Goal: Task Accomplishment & Management: Manage account settings

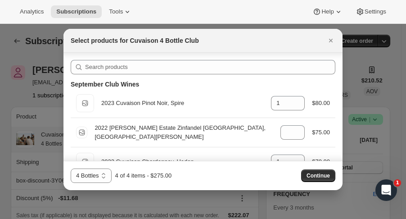
scroll to position [617, 0]
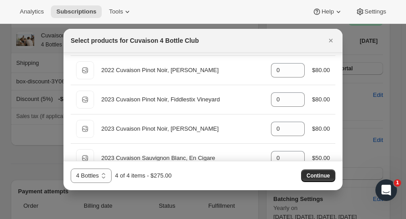
click at [324, 40] on div "Select products for Cuvaison 4 Bottle Club" at bounding box center [203, 40] width 265 height 9
click at [329, 41] on icon "Close" at bounding box center [331, 40] width 9 height 9
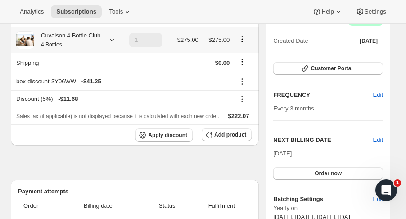
click at [114, 42] on icon at bounding box center [112, 40] width 9 height 9
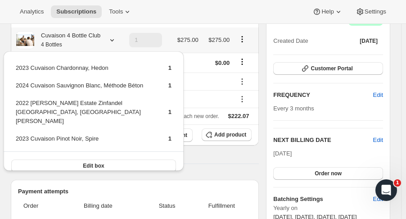
click at [114, 42] on icon at bounding box center [112, 40] width 9 height 9
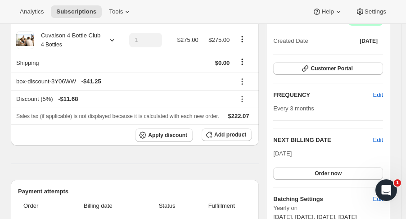
click at [109, 11] on span "Tools" at bounding box center [116, 11] width 14 height 7
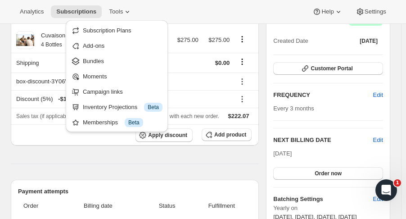
click at [95, 60] on span "Bundles" at bounding box center [93, 61] width 21 height 7
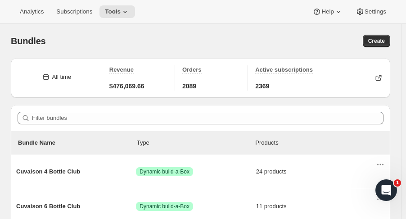
click at [70, 170] on span "Cuvaison 4 Bottle Club" at bounding box center [76, 171] width 120 height 9
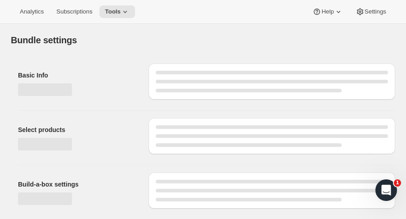
type input "Cuvaison 4 Bottle Club"
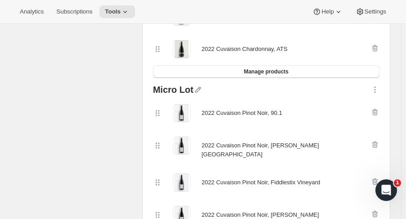
scroll to position [790, 0]
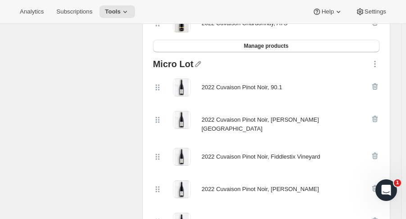
click at [325, 40] on button "Manage products" at bounding box center [266, 46] width 227 height 13
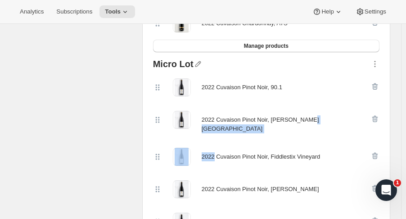
drag, startPoint x: 406, startPoint y: 98, endPoint x: 411, endPoint y: 115, distance: 17.7
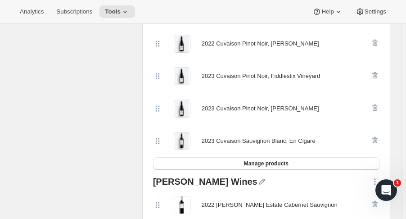
scroll to position [926, 0]
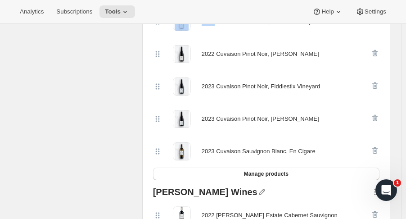
click at [266, 170] on span "Manage products" at bounding box center [266, 173] width 45 height 7
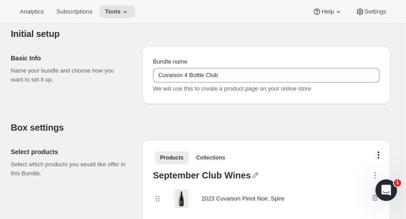
scroll to position [37, 0]
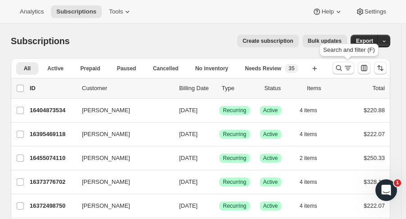
click at [341, 68] on icon "Search and filter results" at bounding box center [339, 68] width 9 height 9
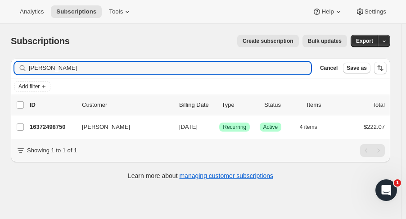
type input "[PERSON_NAME]"
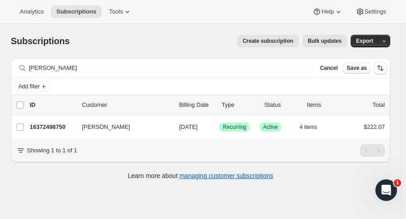
click at [54, 127] on p "16372498750" at bounding box center [52, 127] width 45 height 9
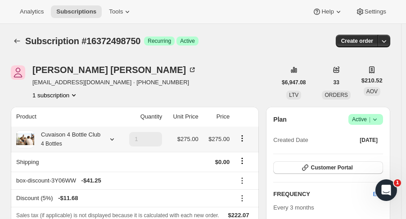
click at [78, 137] on div "Cuvaison 4 Bottle Club 4 Bottles" at bounding box center [67, 139] width 66 height 18
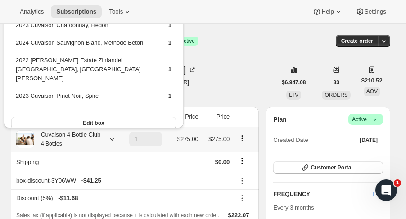
click at [112, 109] on div "Edit box" at bounding box center [94, 123] width 180 height 28
click at [114, 117] on button "Edit box" at bounding box center [93, 123] width 165 height 13
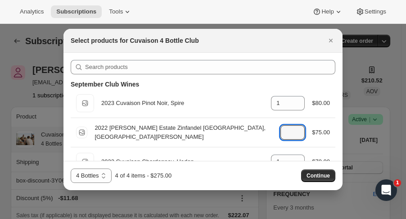
click at [297, 137] on icon ":rpa:" at bounding box center [298, 135] width 9 height 9
type input "0"
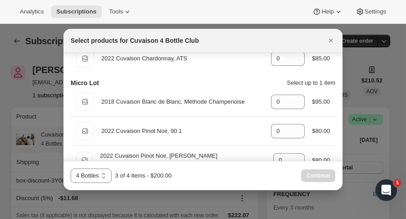
scroll to position [488, 0]
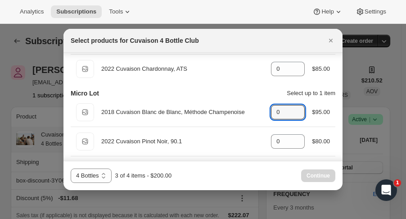
click at [299, 107] on div ":rpa:" at bounding box center [298, 109] width 10 height 5
type input "1"
click at [317, 172] on button "Continue" at bounding box center [318, 175] width 34 height 13
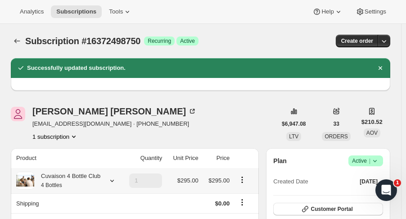
click at [104, 181] on div at bounding box center [110, 180] width 13 height 9
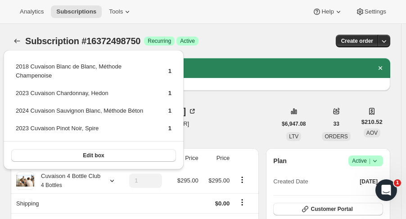
click at [211, 124] on div "[PERSON_NAME] [EMAIL_ADDRESS][DOMAIN_NAME] · [PHONE_NUMBER] 1 subscription" at bounding box center [144, 124] width 266 height 34
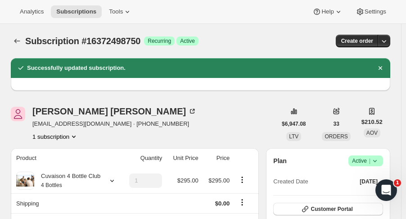
click at [23, 44] on button "Subscriptions" at bounding box center [17, 41] width 13 height 13
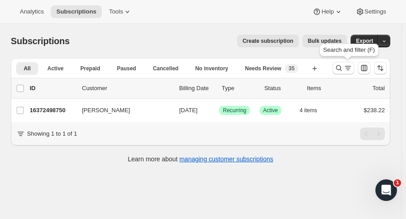
click at [342, 65] on icon "Search and filter results" at bounding box center [339, 68] width 9 height 9
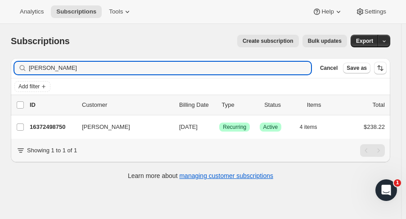
drag, startPoint x: 59, startPoint y: 66, endPoint x: -61, endPoint y: 73, distance: 120.5
click at [0, 73] on html "Analytics Subscriptions Tools Help Settings Skip to content Subscriptions. This…" at bounding box center [203, 109] width 406 height 219
type input "[PERSON_NAME]"
click at [57, 123] on p "16425812286" at bounding box center [52, 127] width 45 height 9
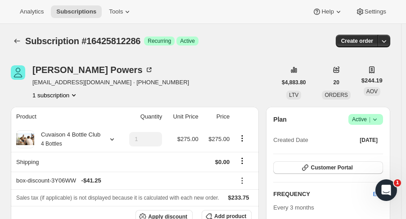
click at [380, 120] on icon at bounding box center [375, 119] width 9 height 9
click at [366, 149] on span "Cancel subscription" at bounding box center [371, 152] width 51 height 7
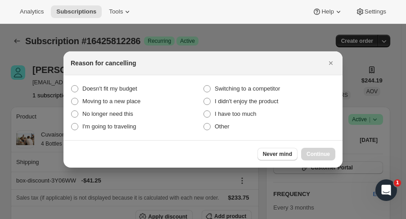
click at [215, 116] on span "I have too much" at bounding box center [236, 113] width 42 height 7
click at [204, 111] on much "I have too much" at bounding box center [204, 110] width 0 height 0
radio much "true"
click at [318, 155] on span "Continue" at bounding box center [318, 154] width 23 height 7
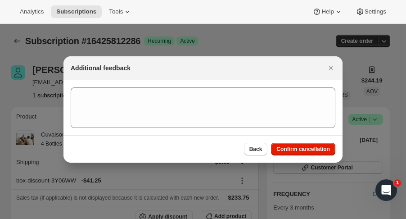
click at [315, 147] on span "Confirm cancellation" at bounding box center [304, 149] width 54 height 7
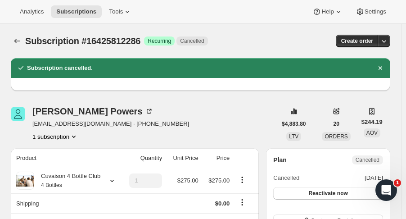
click at [13, 37] on button "Subscriptions" at bounding box center [17, 41] width 13 height 13
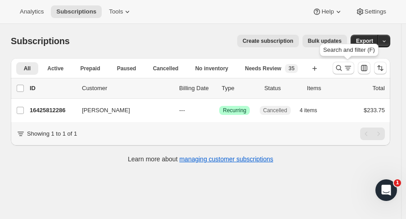
click at [339, 70] on button "Search and filter results" at bounding box center [344, 68] width 22 height 13
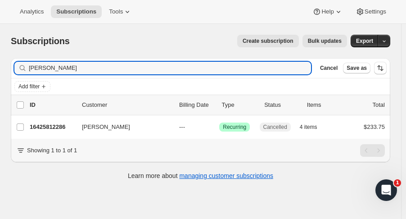
drag, startPoint x: 82, startPoint y: 68, endPoint x: -15, endPoint y: 72, distance: 97.0
click at [0, 72] on html "Analytics Subscriptions Tools Help Settings Skip to content Subscriptions. This…" at bounding box center [203, 109] width 406 height 219
type input "[PERSON_NAME] ja"
click at [54, 124] on p "16405233982" at bounding box center [52, 127] width 45 height 9
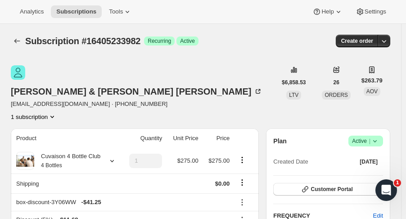
click at [380, 137] on icon at bounding box center [375, 141] width 9 height 9
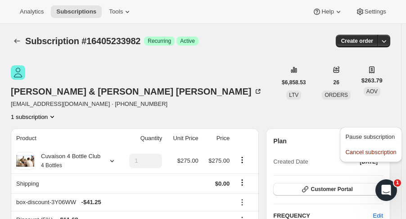
click at [368, 151] on span "Cancel subscription" at bounding box center [371, 152] width 51 height 7
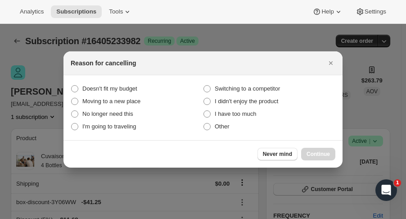
click at [117, 114] on span "No longer need this" at bounding box center [107, 113] width 51 height 7
click at [72, 111] on this "No longer need this" at bounding box center [71, 110] width 0 height 0
radio this "true"
click at [323, 147] on div "Never mind Continue" at bounding box center [203, 153] width 279 height 27
click at [323, 149] on button "Continue" at bounding box center [318, 154] width 34 height 13
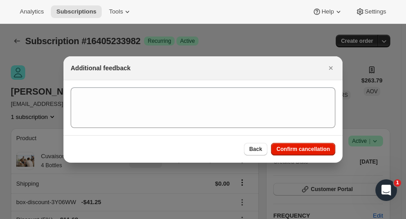
click at [323, 149] on span "Confirm cancellation" at bounding box center [304, 149] width 54 height 7
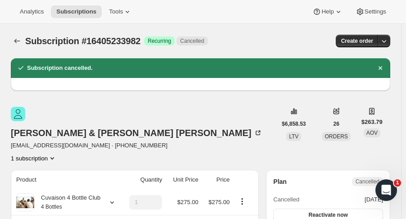
click at [16, 42] on icon "Subscriptions" at bounding box center [17, 41] width 9 height 9
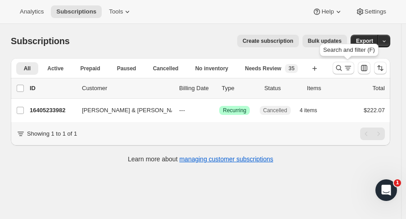
click at [344, 69] on icon "Search and filter results" at bounding box center [339, 68] width 9 height 9
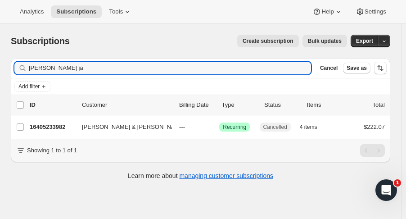
drag, startPoint x: 83, startPoint y: 72, endPoint x: -108, endPoint y: 59, distance: 191.9
click at [0, 59] on html "Analytics Subscriptions Tools Help Settings Skip to content Subscriptions. This…" at bounding box center [203, 109] width 406 height 219
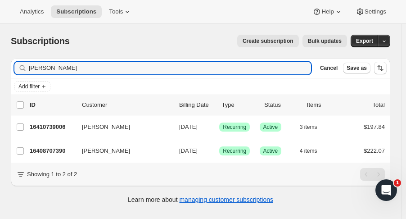
type input "[PERSON_NAME]"
click at [58, 126] on p "16410739006" at bounding box center [52, 127] width 45 height 9
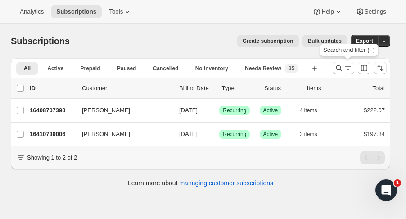
click at [342, 68] on icon "Search and filter results" at bounding box center [339, 68] width 9 height 9
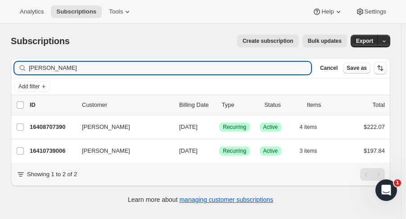
drag, startPoint x: 65, startPoint y: 68, endPoint x: -108, endPoint y: 65, distance: 173.1
click at [0, 65] on html "Analytics Subscriptions Tools Help Settings Skip to content Subscriptions. This…" at bounding box center [203, 109] width 406 height 219
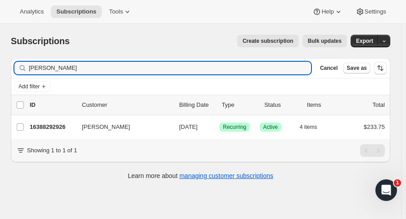
type input "nathan des"
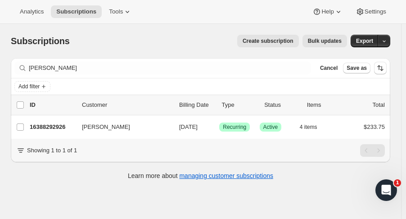
click at [35, 126] on p "16388292926" at bounding box center [52, 127] width 45 height 9
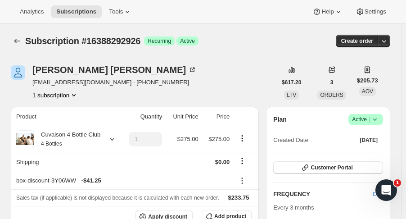
click at [380, 120] on icon at bounding box center [375, 119] width 9 height 9
click at [369, 152] on span "Cancel subscription" at bounding box center [371, 152] width 51 height 7
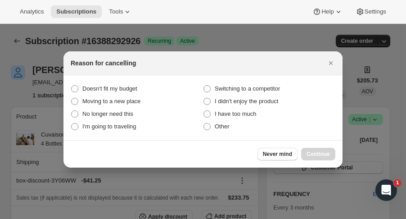
click at [125, 118] on span "No longer need this" at bounding box center [107, 114] width 51 height 9
click at [72, 111] on this "No longer need this" at bounding box center [71, 110] width 0 height 0
radio this "true"
click at [114, 90] on span "Doesn't fit my budget" at bounding box center [109, 88] width 55 height 7
click at [72, 86] on budget "Doesn't fit my budget" at bounding box center [71, 85] width 0 height 0
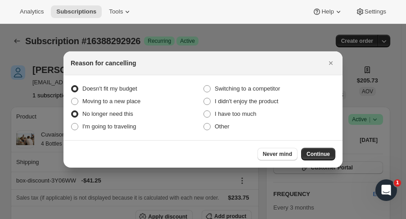
radio budget "true"
radio this "false"
click at [312, 152] on span "Continue" at bounding box center [318, 154] width 23 height 7
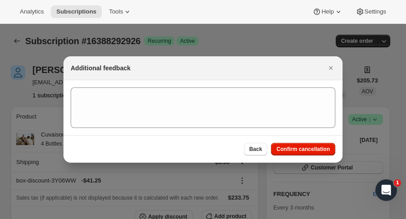
click at [312, 152] on span "Confirm cancellation" at bounding box center [304, 149] width 54 height 7
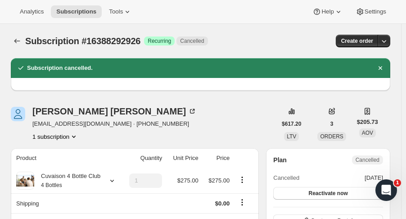
click at [18, 44] on icon "Subscriptions" at bounding box center [17, 41] width 9 height 9
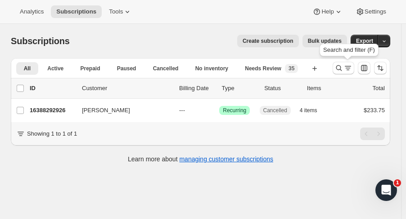
click at [344, 68] on icon "Search and filter results" at bounding box center [339, 68] width 9 height 9
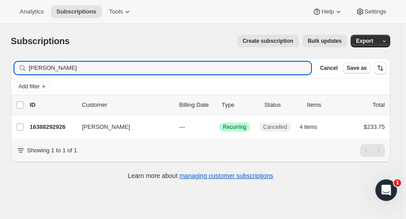
drag, startPoint x: 73, startPoint y: 67, endPoint x: -20, endPoint y: 74, distance: 93.1
click at [0, 74] on html "Analytics Subscriptions Tools Help Settings Skip to content Subscriptions. This…" at bounding box center [203, 109] width 406 height 219
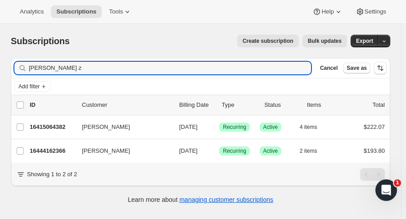
type input "debora z"
click at [39, 152] on p "16444162366" at bounding box center [52, 150] width 45 height 9
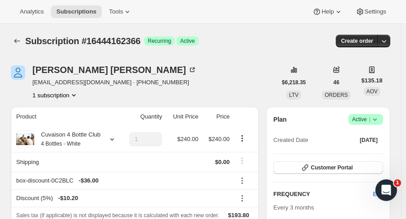
click at [22, 36] on button "Subscriptions" at bounding box center [17, 41] width 13 height 13
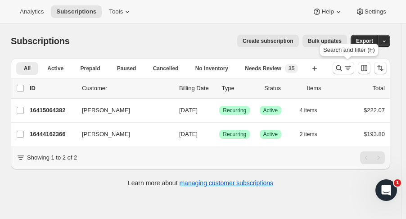
click at [343, 69] on icon "Search and filter results" at bounding box center [339, 68] width 9 height 9
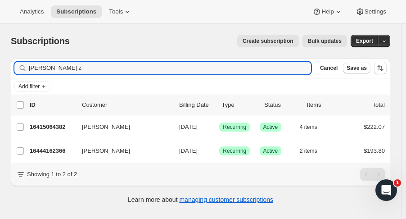
drag, startPoint x: 68, startPoint y: 66, endPoint x: -46, endPoint y: 76, distance: 114.4
click at [0, 76] on html "Analytics Subscriptions Tools Help Settings Skip to content Subscriptions. This…" at bounding box center [203, 109] width 406 height 219
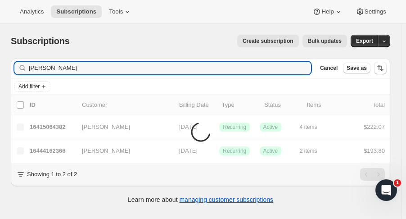
type input "knopf"
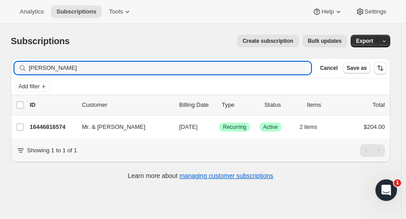
click at [55, 127] on p "16446816574" at bounding box center [52, 127] width 45 height 9
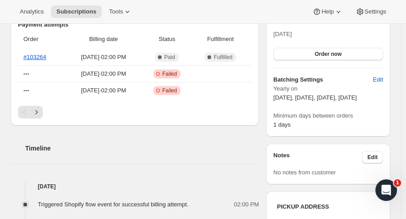
scroll to position [247, 0]
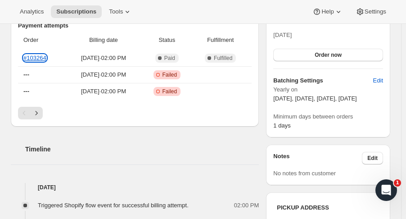
click at [42, 59] on link "#103264" at bounding box center [34, 58] width 23 height 7
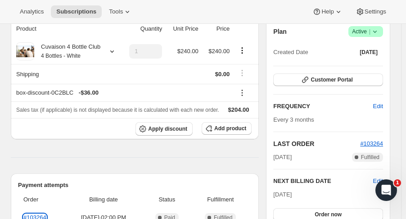
scroll to position [0, 0]
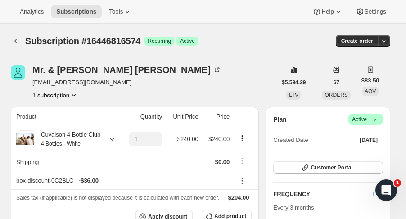
click at [18, 37] on icon "Subscriptions" at bounding box center [17, 41] width 9 height 9
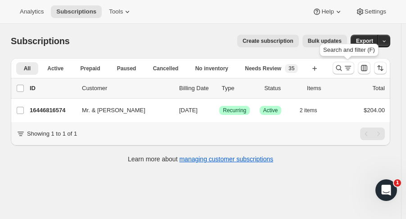
click at [341, 68] on icon "Search and filter results" at bounding box center [339, 68] width 9 height 9
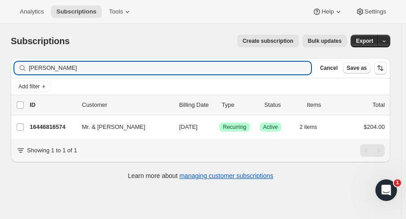
drag, startPoint x: -9, startPoint y: 62, endPoint x: -37, endPoint y: 64, distance: 28.5
click at [0, 64] on html "Analytics Subscriptions Tools Help Settings Skip to content Subscriptions. This…" at bounding box center [203, 109] width 406 height 219
type input "jayant"
click at [63, 125] on p "16405430590" at bounding box center [52, 127] width 45 height 9
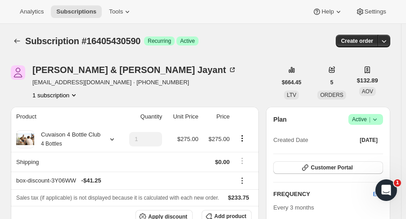
click at [16, 42] on icon "Subscriptions" at bounding box center [17, 41] width 9 height 9
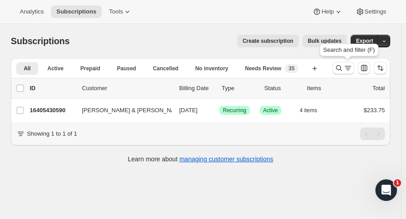
click at [344, 69] on icon "Search and filter results" at bounding box center [339, 68] width 9 height 9
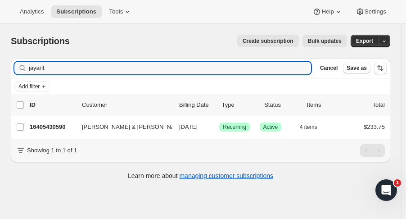
drag, startPoint x: 93, startPoint y: 63, endPoint x: -61, endPoint y: 69, distance: 154.7
click at [0, 69] on html "Analytics Subscriptions Tools Help Settings Skip to content Subscriptions. This…" at bounding box center [203, 109] width 406 height 219
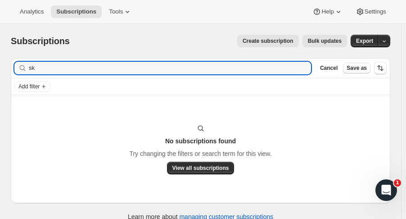
type input "s"
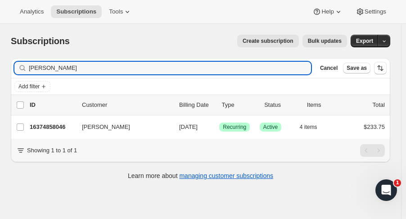
type input "stephen ba"
click at [45, 130] on p "16374858046" at bounding box center [52, 127] width 45 height 9
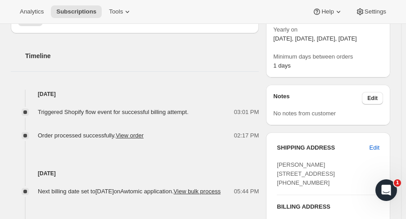
scroll to position [329, 0]
drag, startPoint x: 282, startPoint y: 162, endPoint x: 356, endPoint y: 179, distance: 76.4
click at [356, 179] on div "Stephen Bansak 970 Chestnut Street Unit 5 San Francisco CA, 94109 United States…" at bounding box center [328, 173] width 103 height 27
click at [270, 146] on div "SHIPPING ADDRESS Edit Stephen Bansak 970 Chestnut Street Unit 5 San Francisco C…" at bounding box center [328, 210] width 124 height 157
drag, startPoint x: 278, startPoint y: 162, endPoint x: 342, endPoint y: 176, distance: 66.0
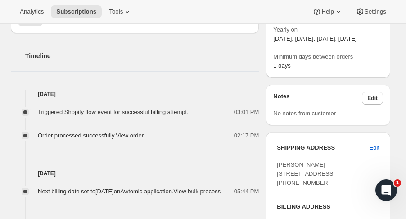
click at [342, 176] on div "SHIPPING ADDRESS Edit Stephen Bansak 970 Chestnut Street Unit 5 San Francisco C…" at bounding box center [328, 210] width 124 height 157
copy span "970 Chestnut Street Unit 5 San Francisco CA, 94109"
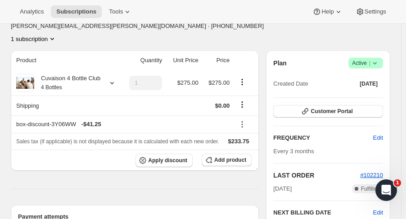
scroll to position [0, 0]
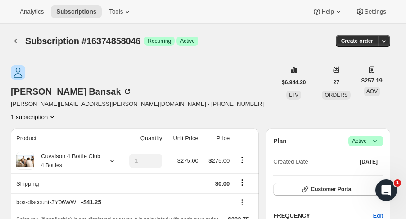
click at [17, 42] on icon "Subscriptions" at bounding box center [17, 41] width 9 height 9
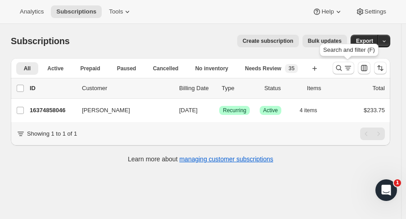
click at [341, 67] on icon "Search and filter results" at bounding box center [340, 68] width 6 height 6
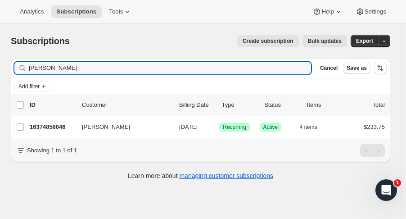
drag, startPoint x: 27, startPoint y: 71, endPoint x: -32, endPoint y: 73, distance: 59.5
click at [0, 73] on html "Analytics Subscriptions Tools Help Settings Skip to content Subscriptions. This…" at bounding box center [203, 109] width 406 height 219
drag, startPoint x: 65, startPoint y: 70, endPoint x: -18, endPoint y: 76, distance: 82.7
click at [0, 76] on html "Analytics Subscriptions Tools Help Settings Skip to content Subscriptions. This…" at bounding box center [203, 109] width 406 height 219
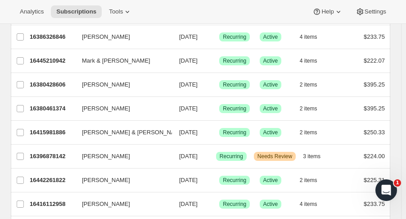
scroll to position [138, 0]
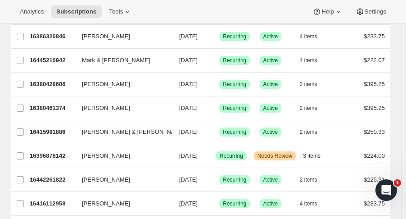
type input "caro"
click at [53, 82] on p "16380428606" at bounding box center [52, 84] width 45 height 9
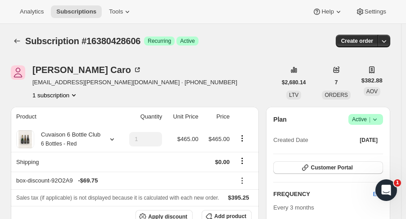
click at [380, 123] on icon at bounding box center [375, 119] width 9 height 9
click at [374, 149] on span "Cancel subscription" at bounding box center [371, 152] width 51 height 7
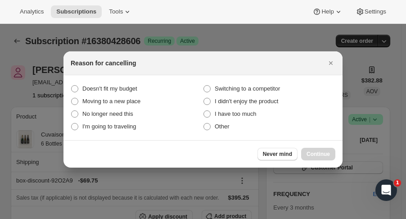
click at [143, 90] on label "Doesn't fit my budget" at bounding box center [137, 88] width 132 height 13
click at [72, 86] on budget "Doesn't fit my budget" at bounding box center [71, 85] width 0 height 0
radio budget "true"
click at [327, 153] on span "Continue" at bounding box center [318, 154] width 23 height 7
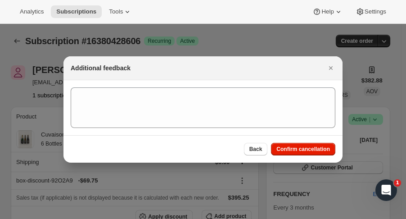
click at [327, 153] on button "Confirm cancellation" at bounding box center [303, 149] width 64 height 13
